Goal: Transaction & Acquisition: Subscribe to service/newsletter

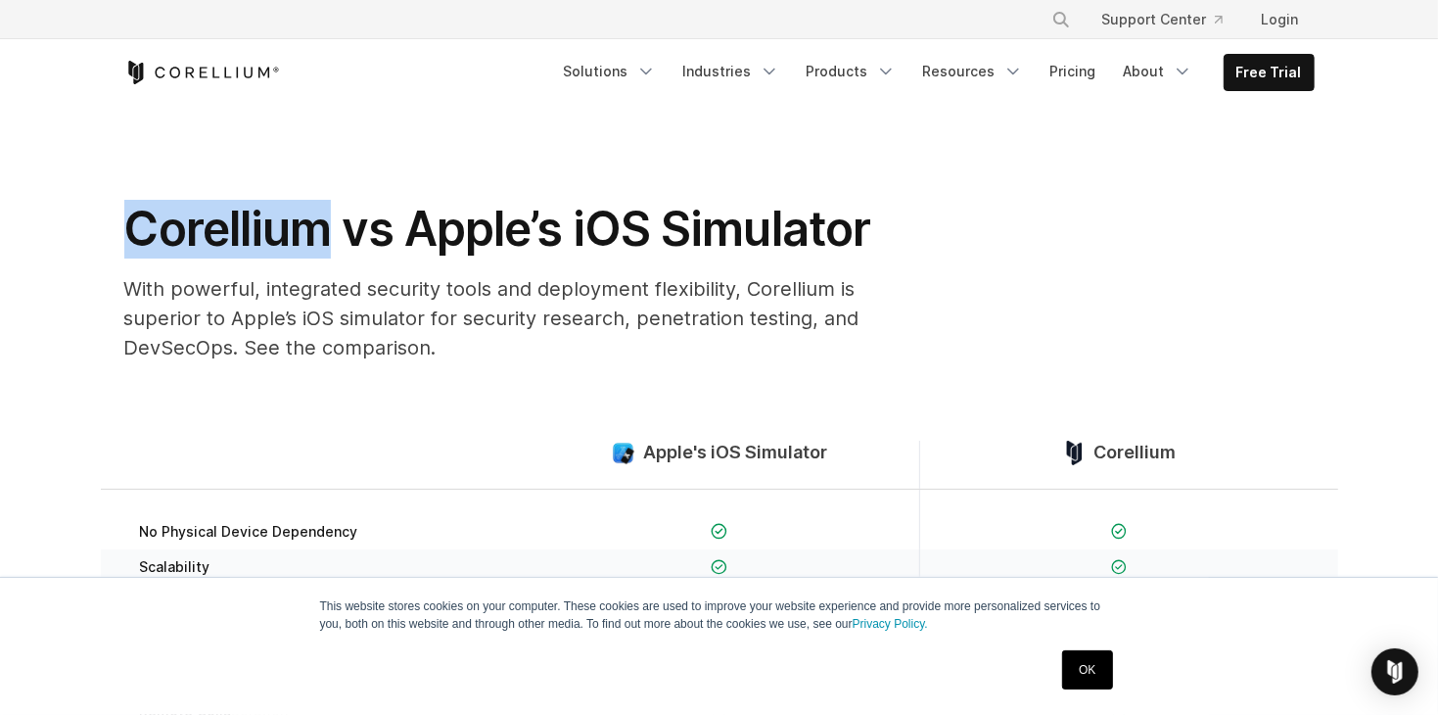
drag, startPoint x: 97, startPoint y: 223, endPoint x: 309, endPoint y: 238, distance: 213.0
click at [309, 238] on section "Corellium vs Apple’s iOS Simulator With powerful, integrated security tools and…" at bounding box center [719, 242] width 1438 height 272
copy h1 "Corellium"
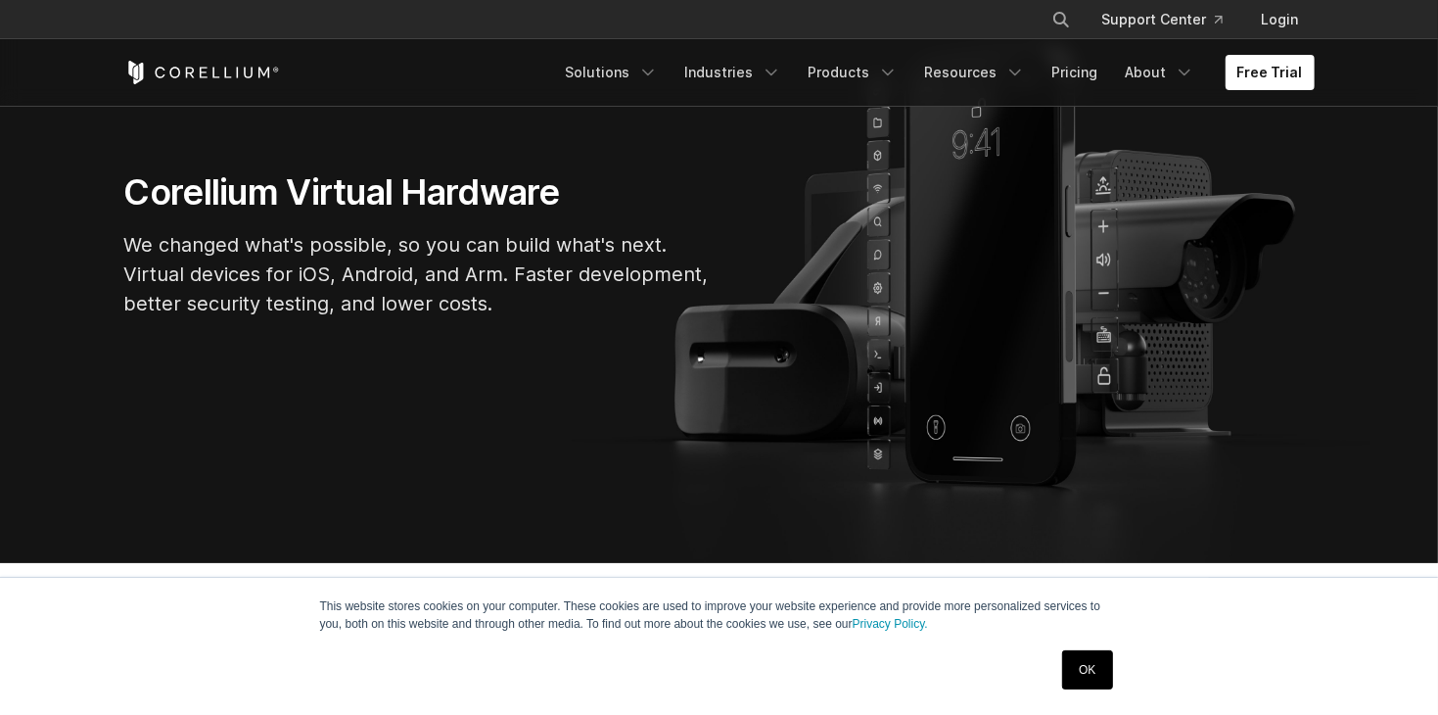
scroll to position [222, 0]
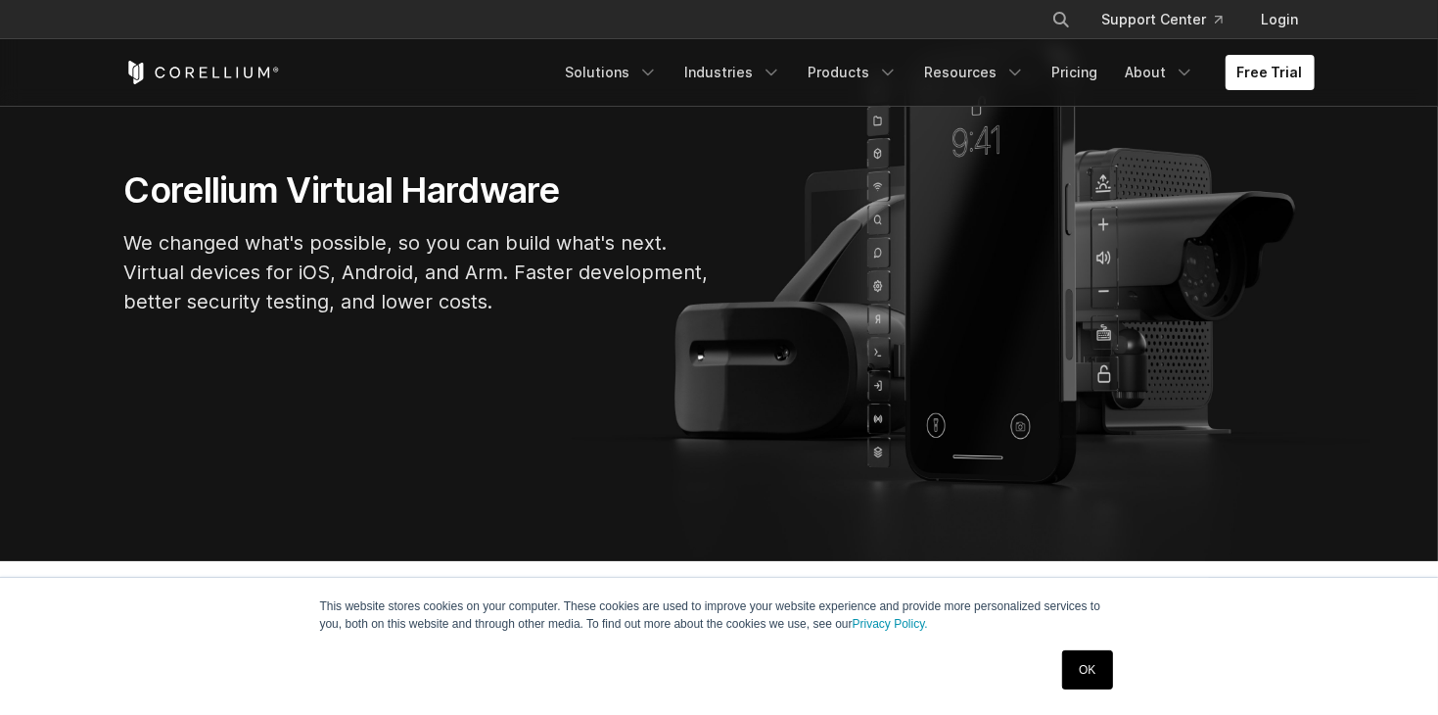
click at [1079, 681] on link "OK" at bounding box center [1087, 669] width 50 height 39
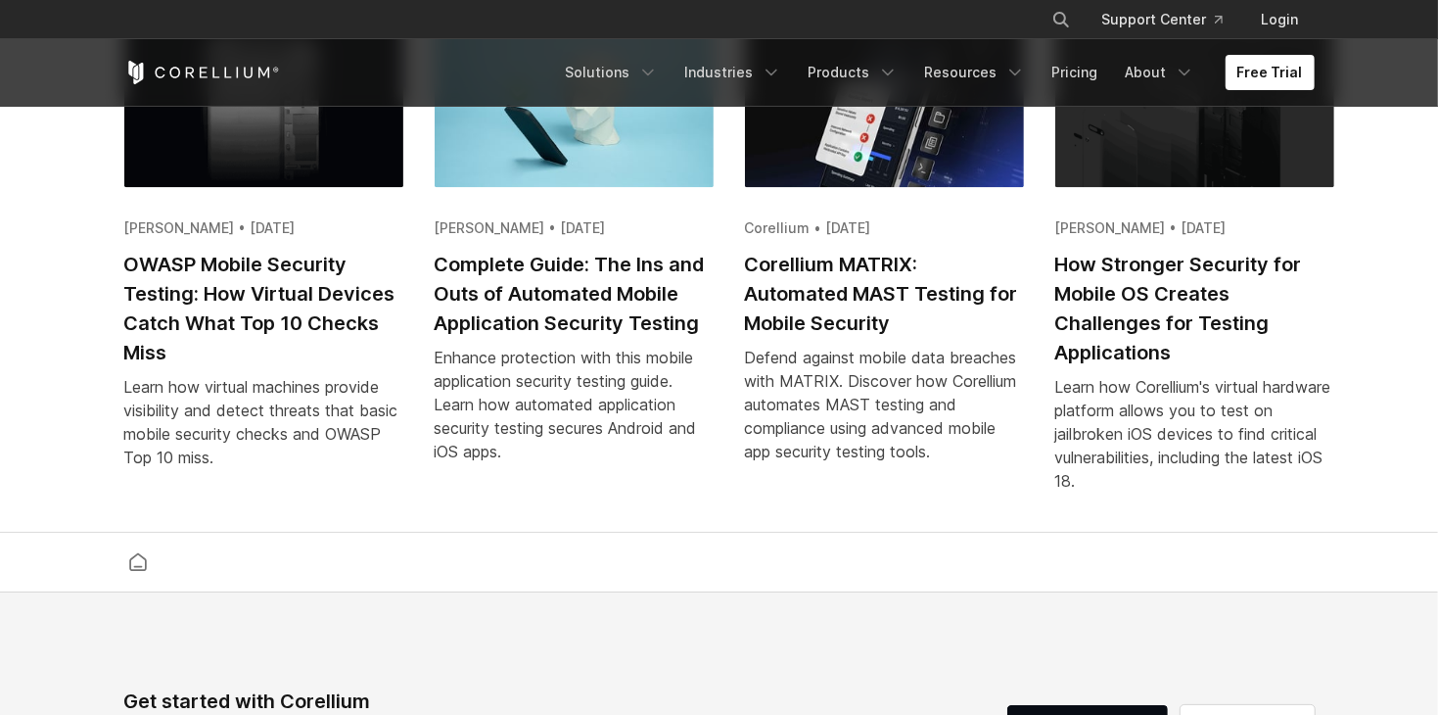
scroll to position [3872, 0]
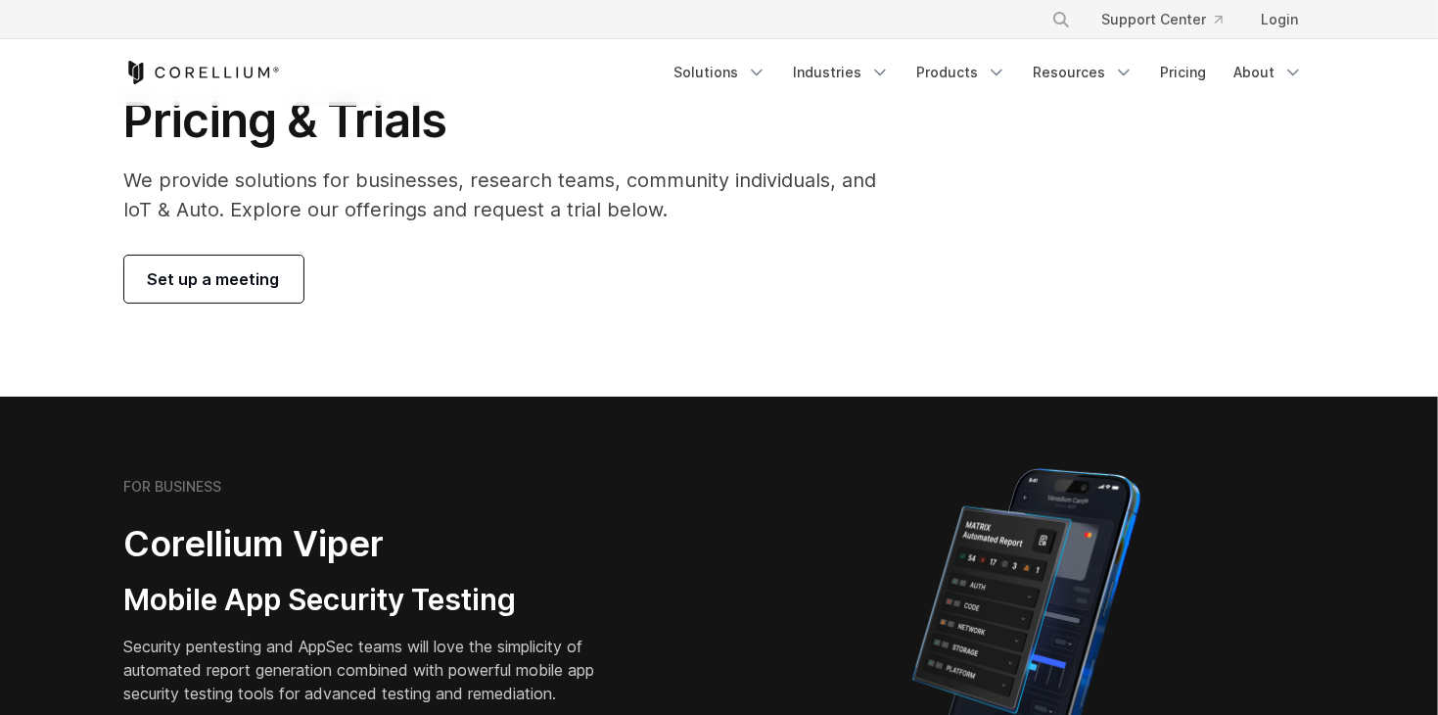
scroll to position [82, 0]
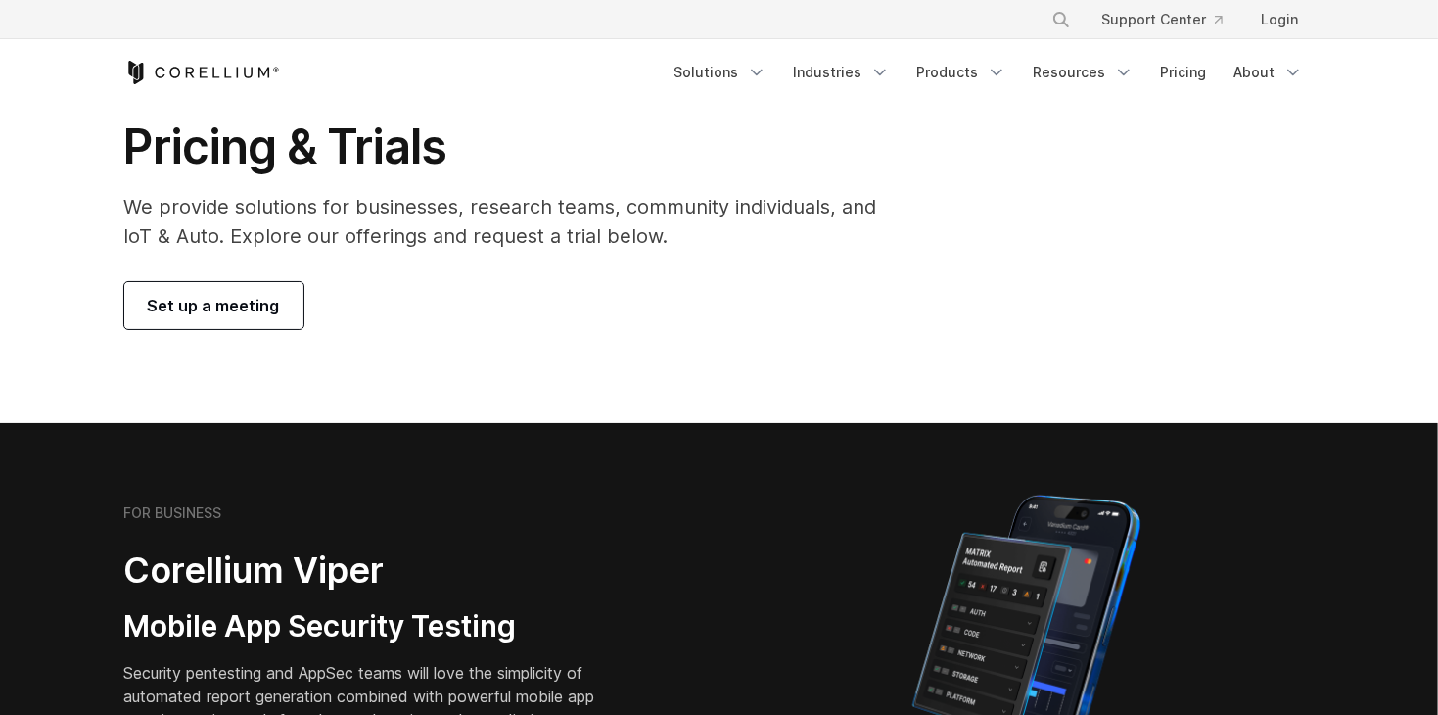
click at [154, 310] on link "Set up a meeting" at bounding box center [213, 305] width 179 height 47
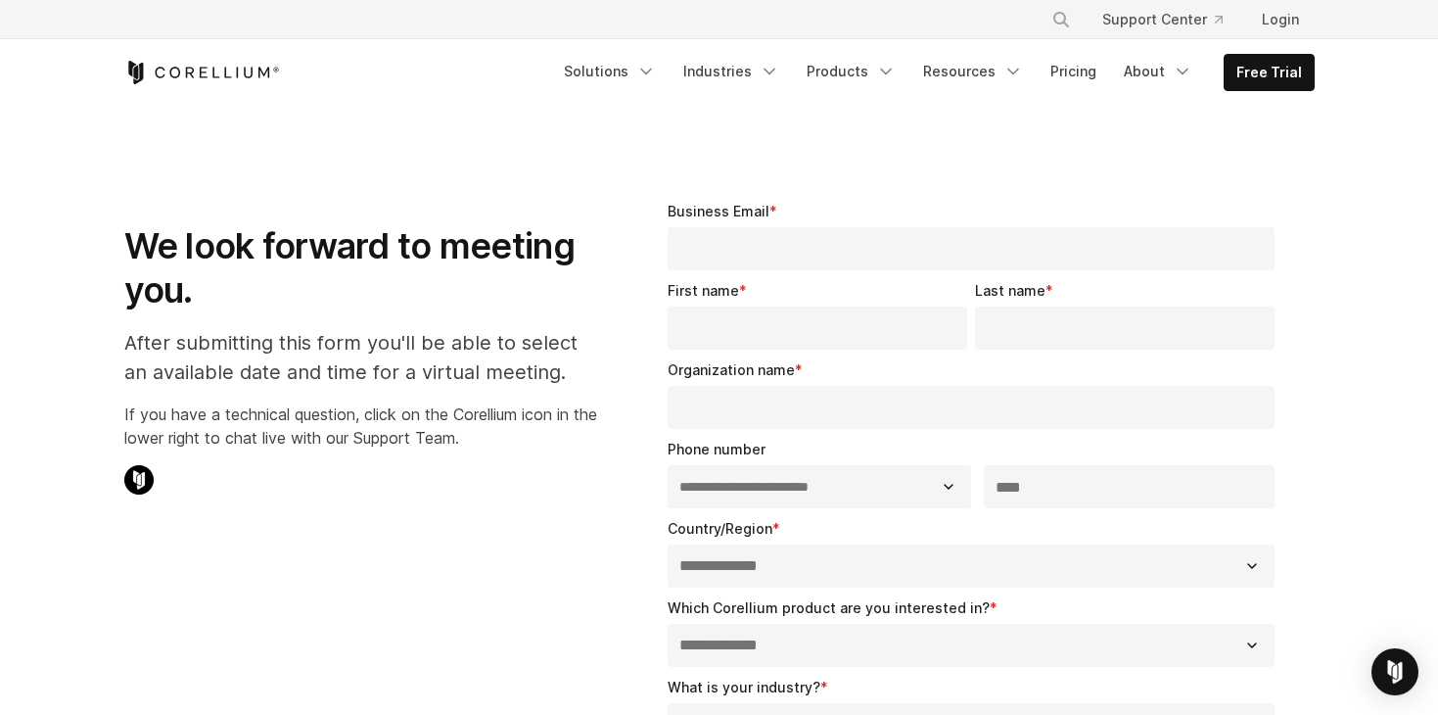
select select "**"
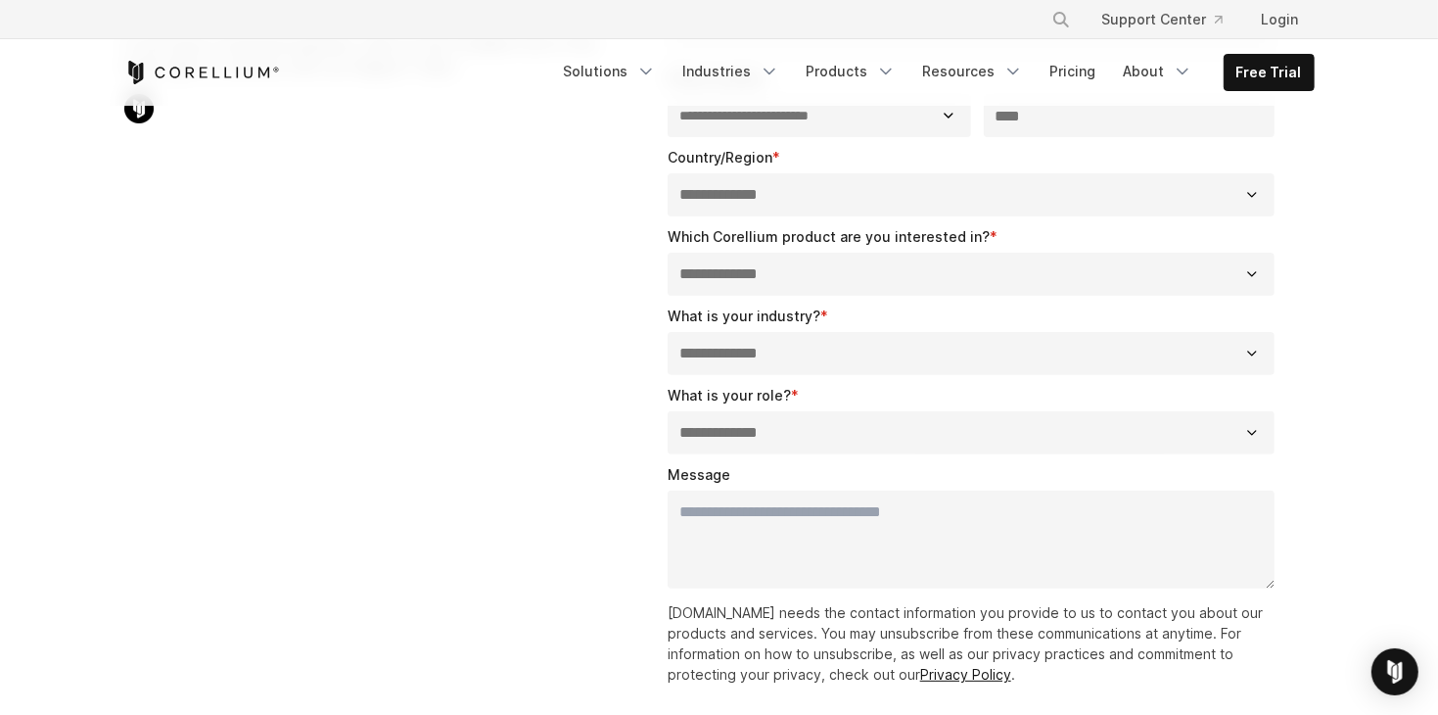
scroll to position [365, 0]
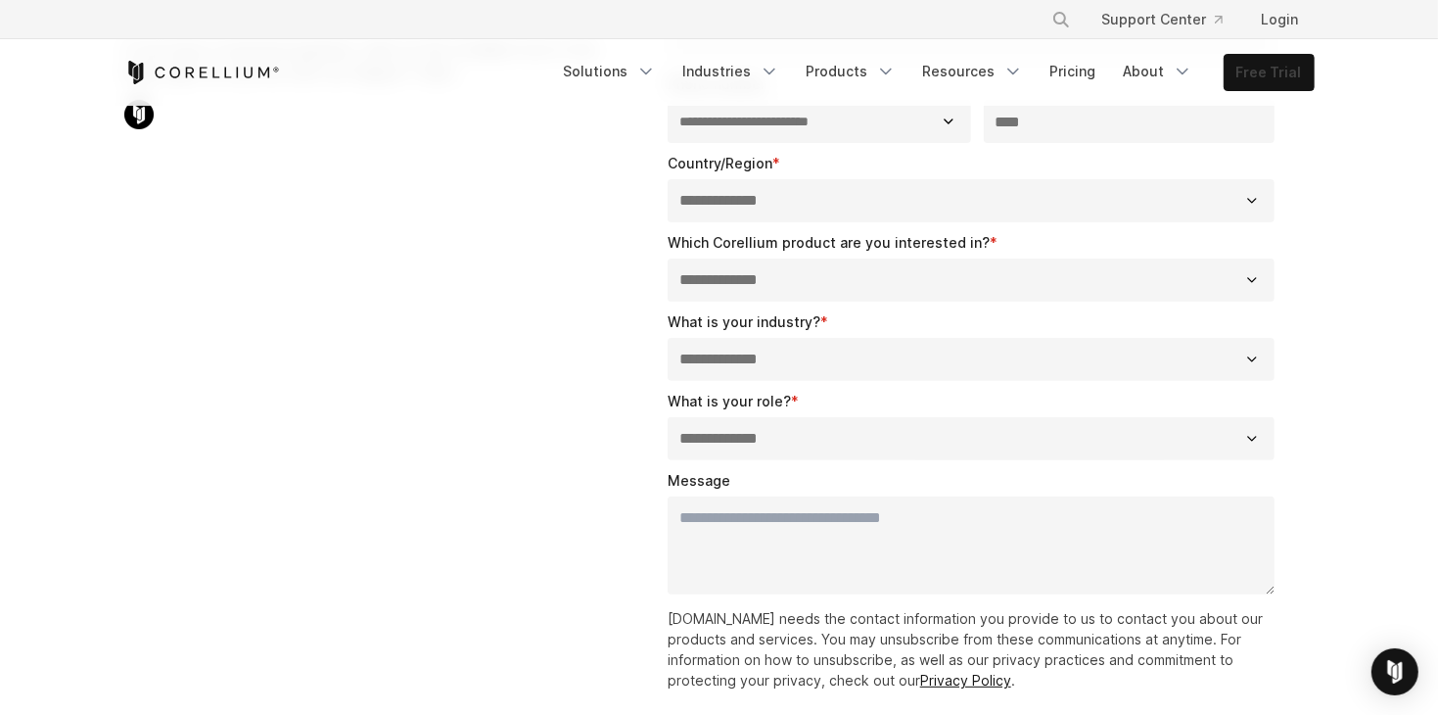
click at [1302, 81] on link "Free Trial" at bounding box center [1269, 72] width 89 height 35
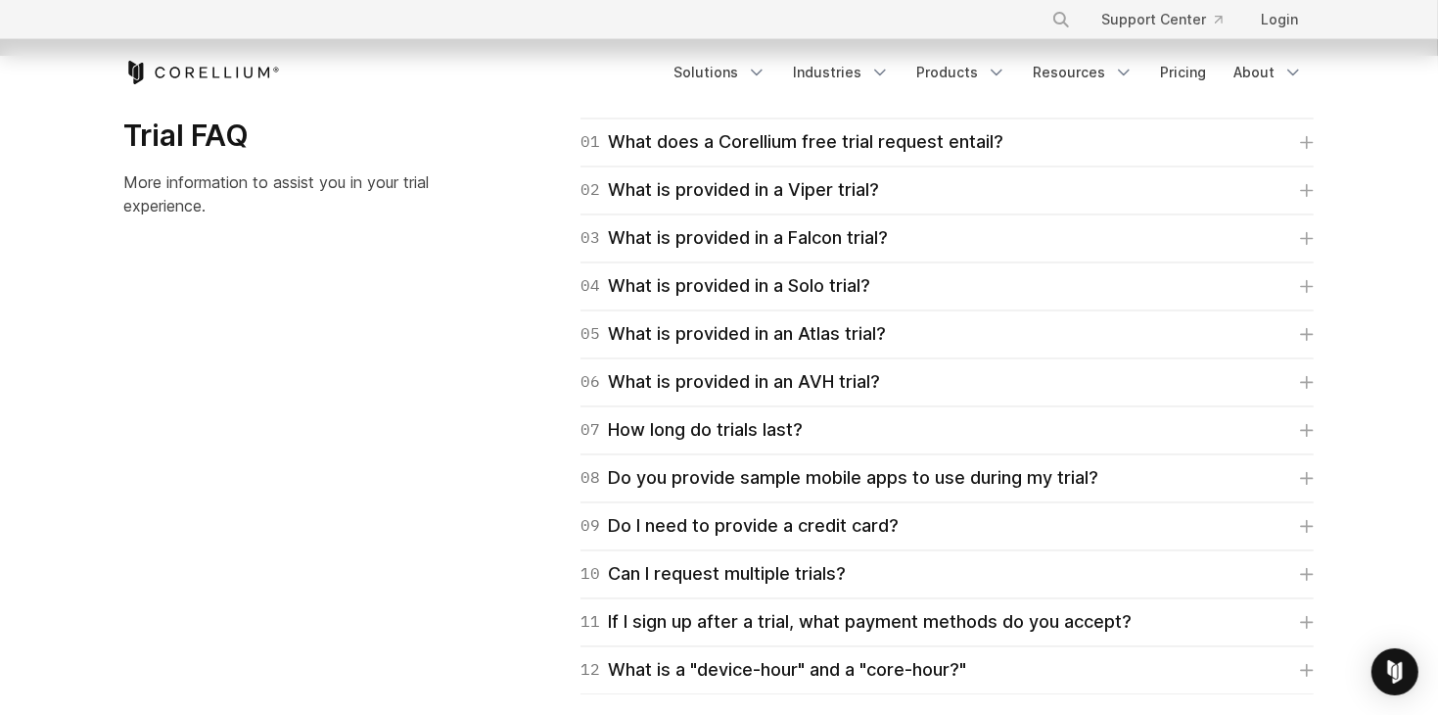
scroll to position [2832, 0]
